Goal: Answer question/provide support: Share knowledge or assist other users

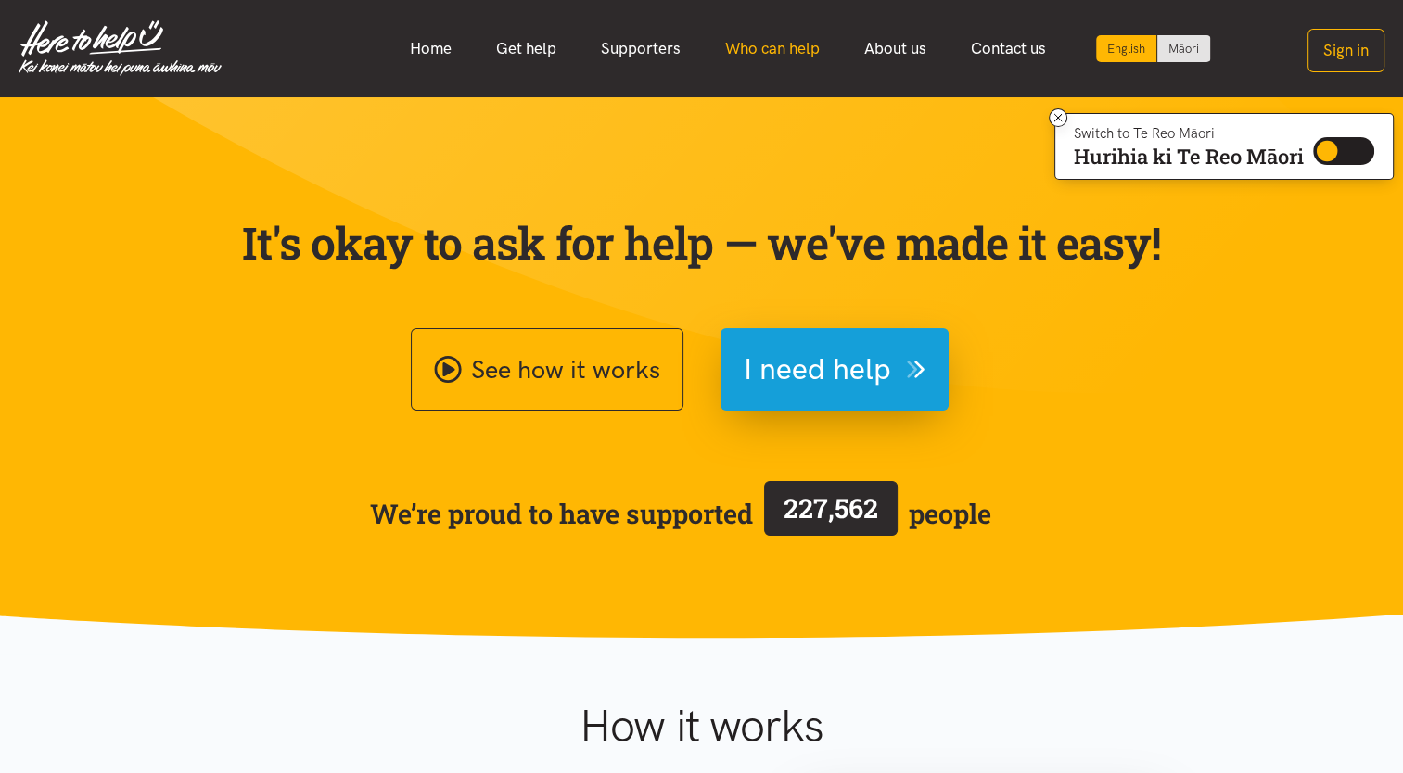
click at [778, 49] on link "Who can help" at bounding box center [772, 49] width 139 height 40
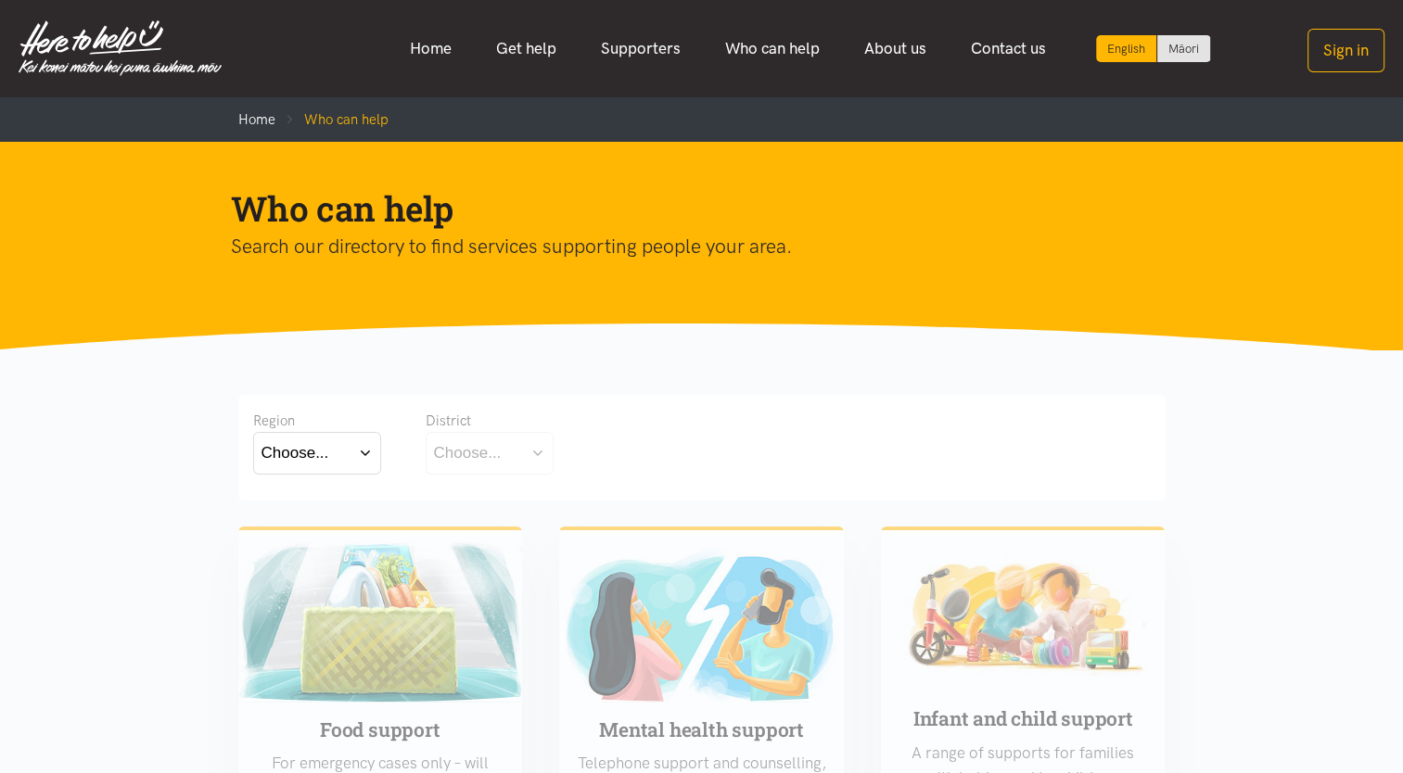
scroll to position [278, 0]
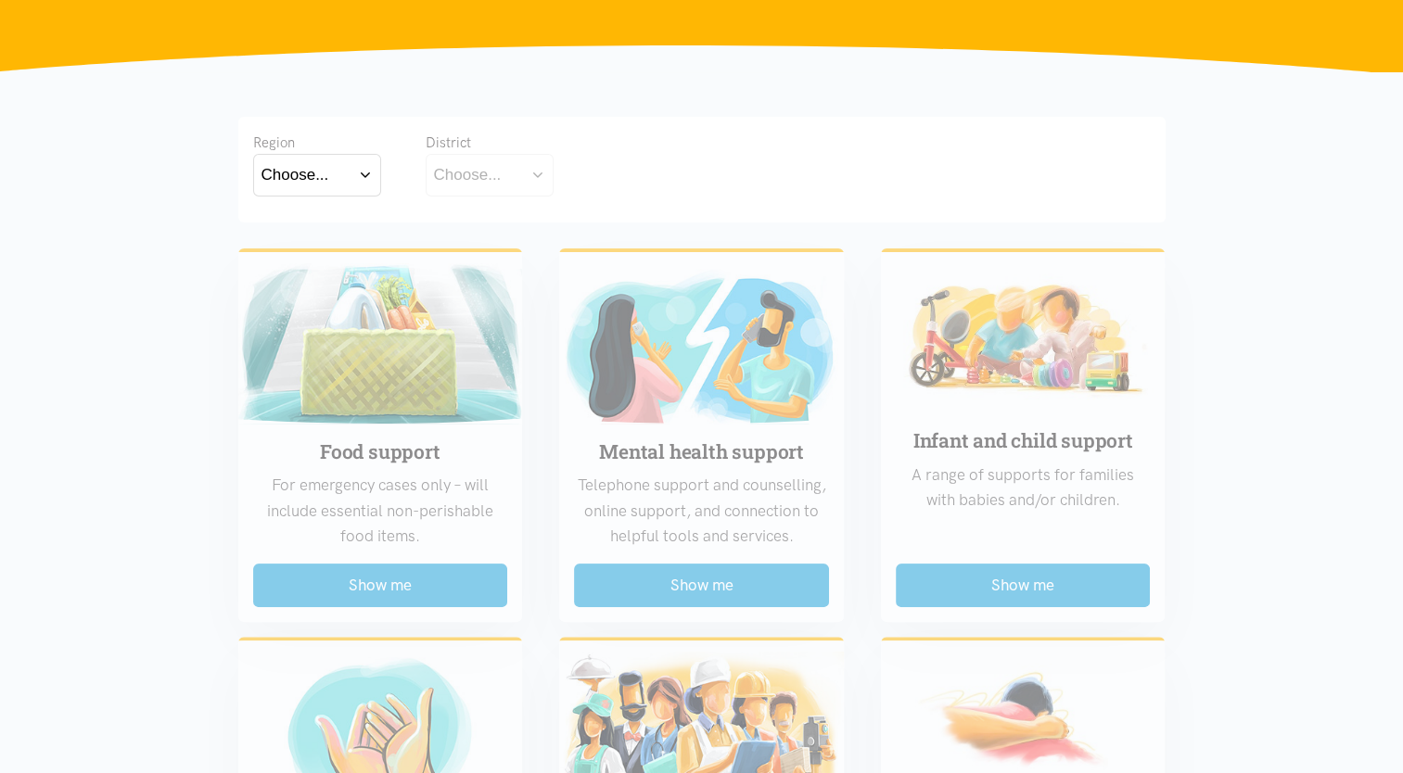
click at [361, 173] on button "Choose..." at bounding box center [317, 175] width 128 height 42
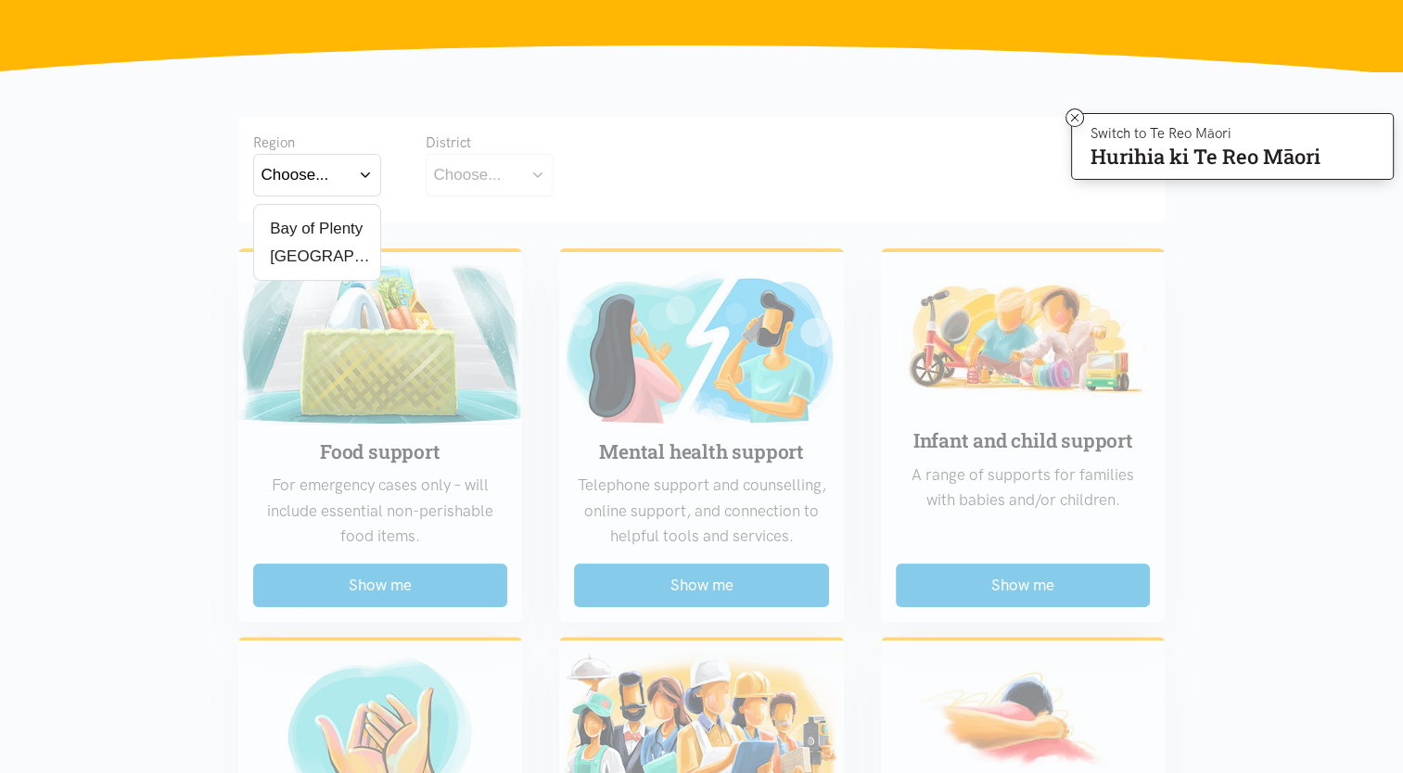
click at [317, 254] on label "Waikato" at bounding box center [316, 256] width 111 height 23
click at [0, 0] on input "Waikato" at bounding box center [0, 0] width 0 height 0
click at [518, 180] on button "Choose..." at bounding box center [518, 175] width 185 height 42
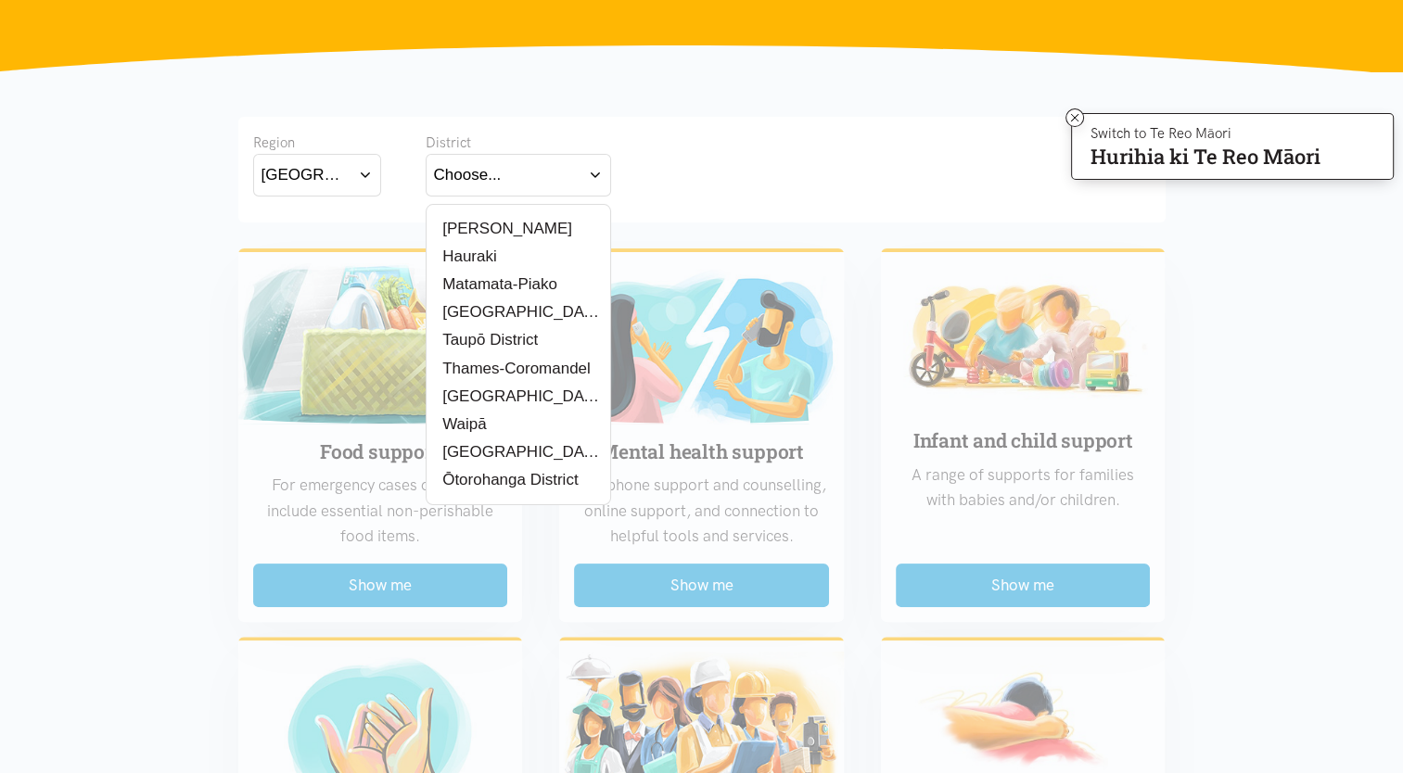
click at [510, 225] on div "[PERSON_NAME]" at bounding box center [518, 228] width 169 height 23
click at [493, 231] on label "[PERSON_NAME]" at bounding box center [503, 228] width 138 height 23
click at [0, 0] on input "[PERSON_NAME]" at bounding box center [0, 0] width 0 height 0
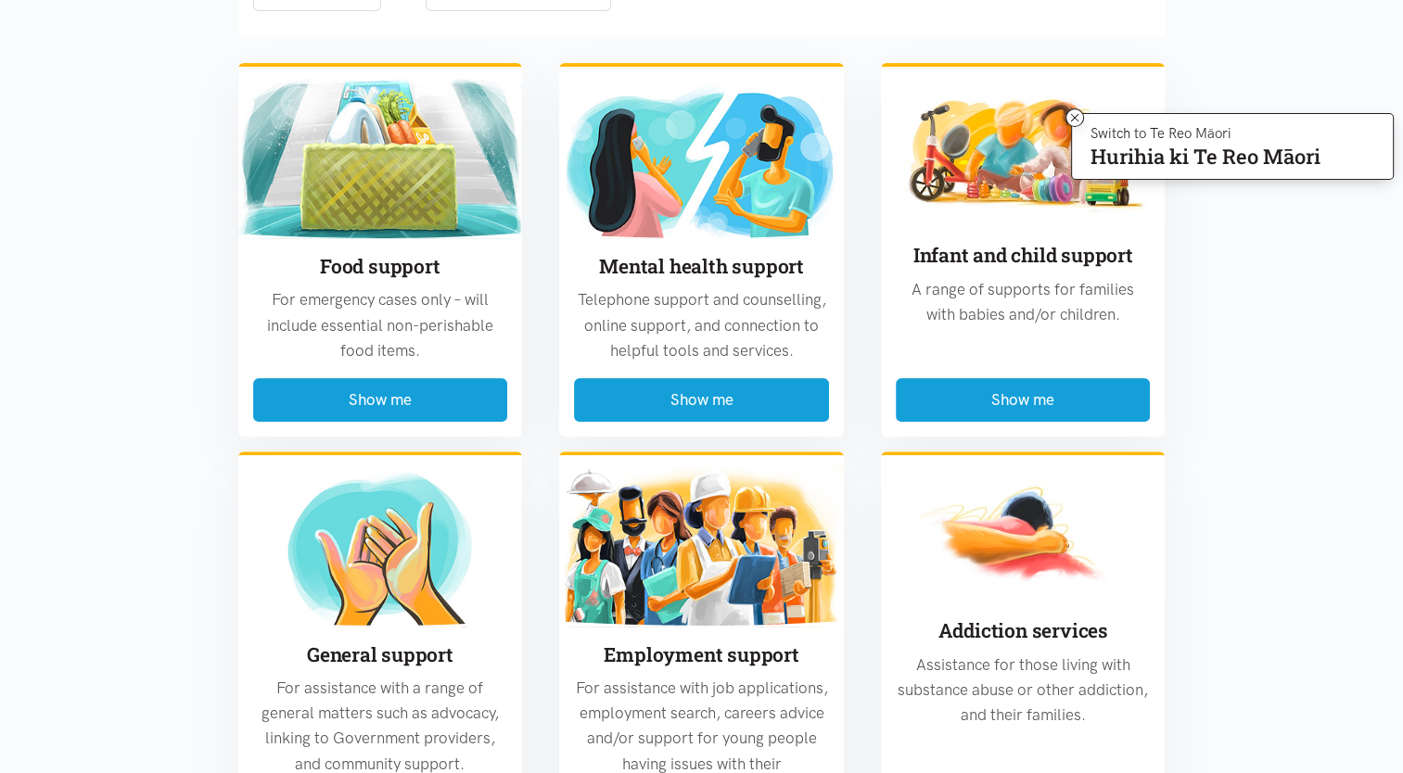
scroll to position [371, 0]
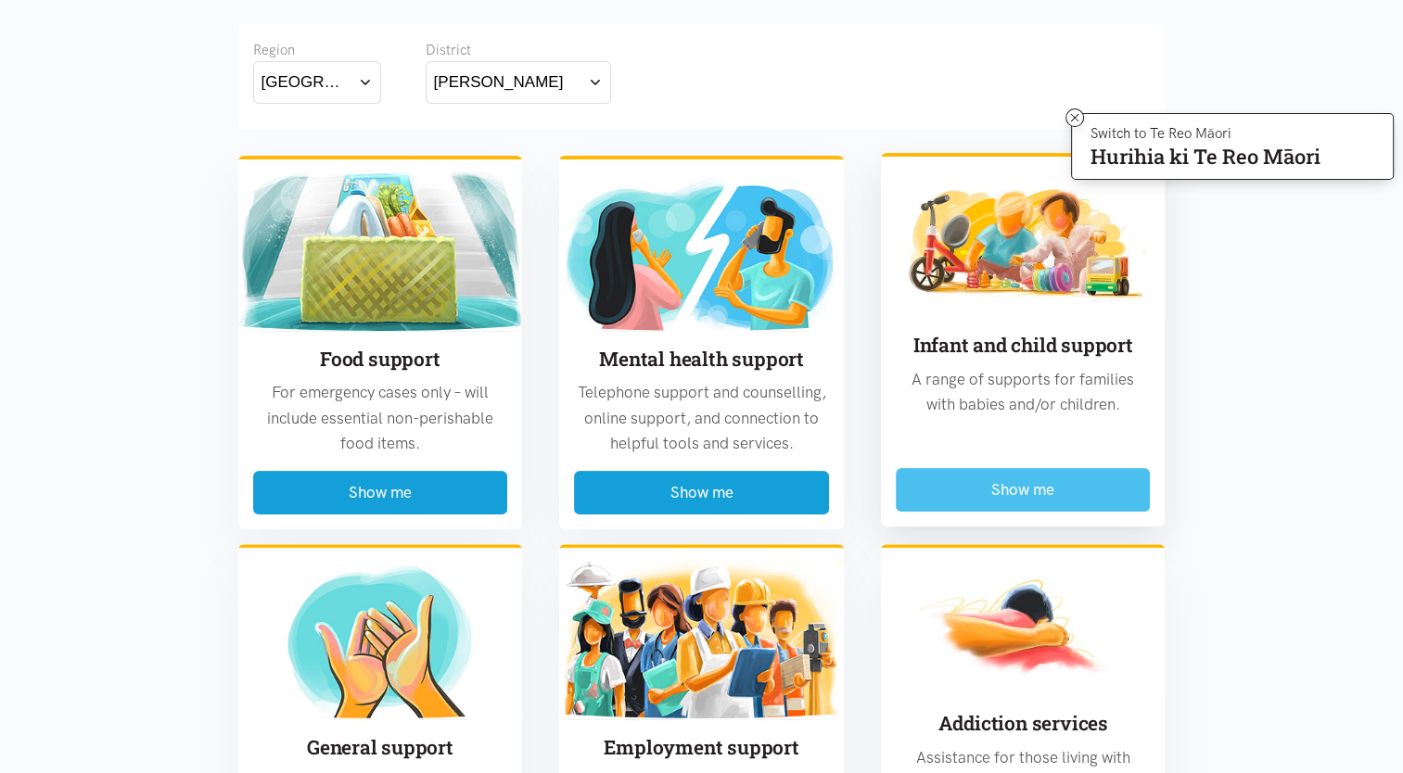
click at [1013, 491] on button "Show me" at bounding box center [1023, 490] width 255 height 44
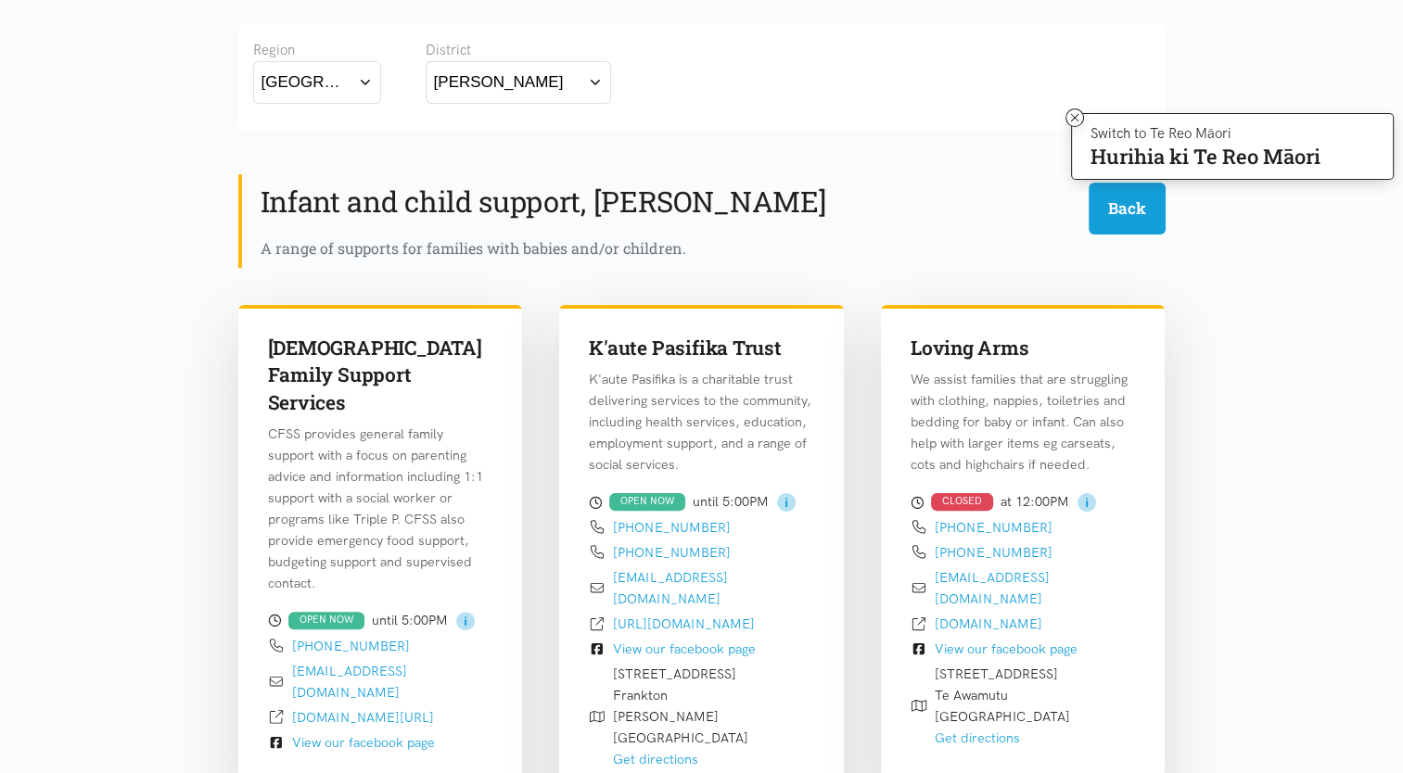
scroll to position [545, 0]
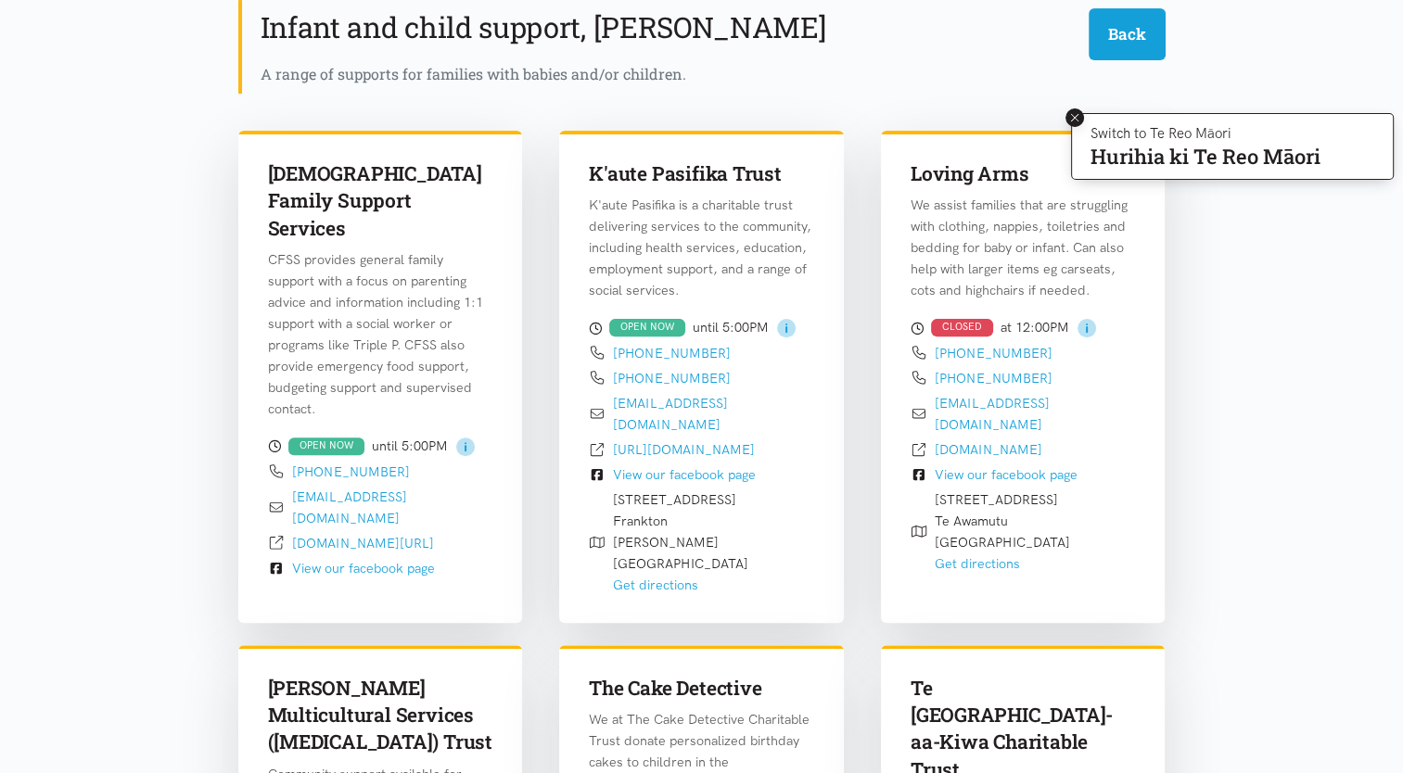
click at [1074, 114] on icon at bounding box center [1075, 118] width 14 height 14
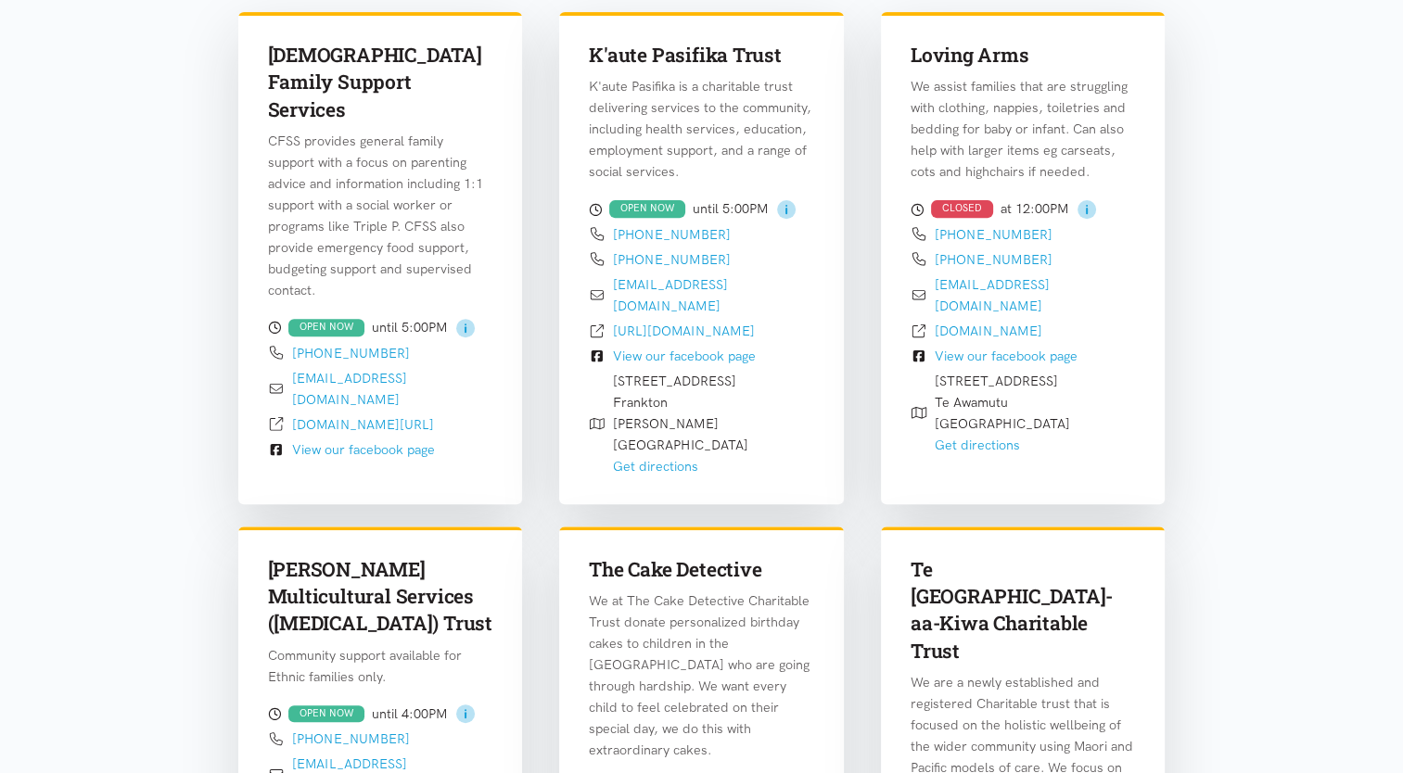
scroll to position [663, 0]
